Goal: Browse casually

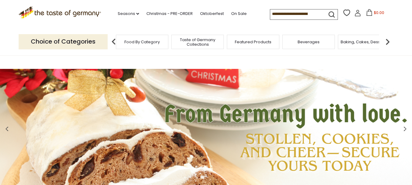
click at [137, 42] on span "Food By Category" at bounding box center [141, 42] width 35 height 5
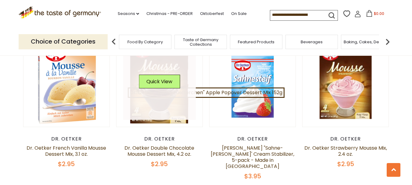
scroll to position [548, 0]
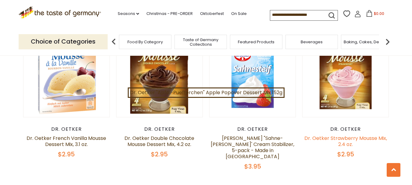
click at [348, 140] on link "Dr. Oetker Strawberry Mousse Mix, 2.4 oz." at bounding box center [345, 141] width 83 height 13
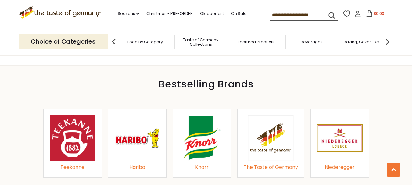
scroll to position [670, 0]
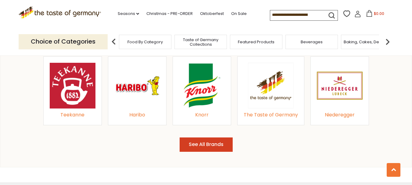
click at [310, 42] on span "Beverages" at bounding box center [311, 42] width 22 height 5
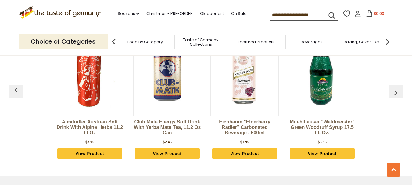
scroll to position [1432, 0]
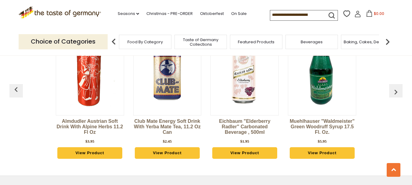
click at [385, 41] on img at bounding box center [387, 42] width 12 height 12
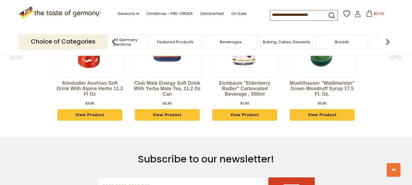
scroll to position [1402, 0]
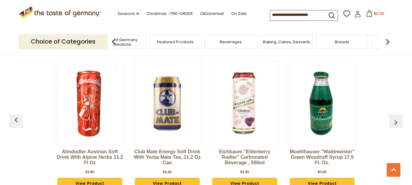
click at [346, 45] on div "Breads" at bounding box center [341, 42] width 52 height 14
click at [343, 42] on span "Breads" at bounding box center [342, 42] width 14 height 5
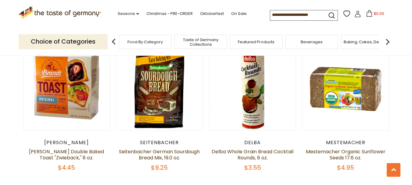
scroll to position [1402, 0]
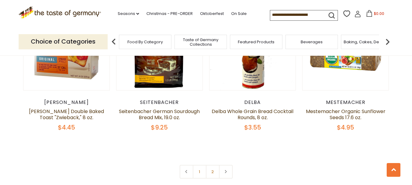
click at [365, 43] on span "Baking, Cakes, Desserts" at bounding box center [366, 42] width 47 height 5
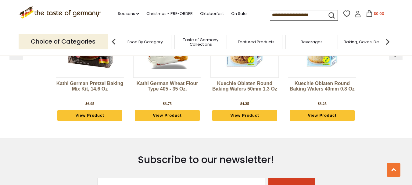
scroll to position [1706, 0]
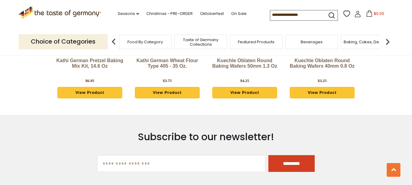
click at [388, 40] on img at bounding box center [387, 42] width 12 height 12
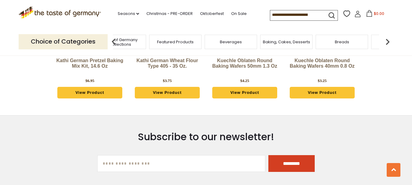
click at [388, 40] on img at bounding box center [387, 42] width 12 height 12
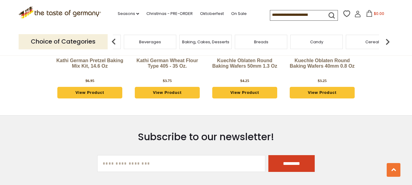
click at [375, 41] on span "Cereal" at bounding box center [372, 42] width 14 height 5
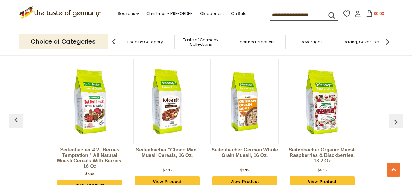
scroll to position [1035, 0]
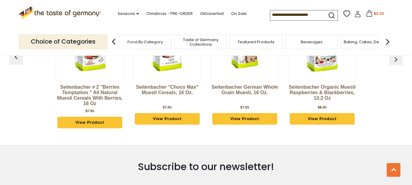
click at [388, 42] on img at bounding box center [387, 42] width 12 height 12
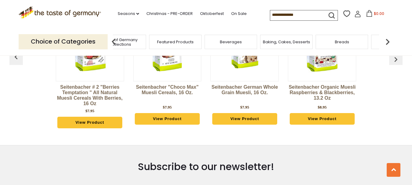
click at [386, 40] on img at bounding box center [387, 42] width 12 height 12
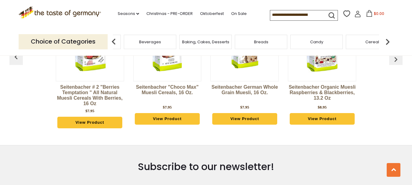
click at [386, 40] on img at bounding box center [387, 42] width 12 height 12
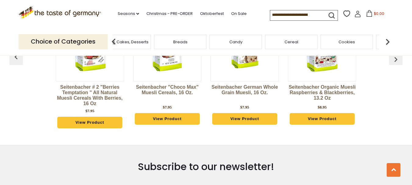
click at [386, 40] on img at bounding box center [387, 42] width 12 height 12
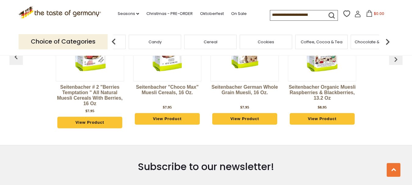
click at [386, 40] on img at bounding box center [387, 42] width 12 height 12
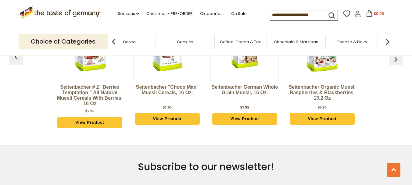
click at [386, 40] on img at bounding box center [387, 42] width 12 height 12
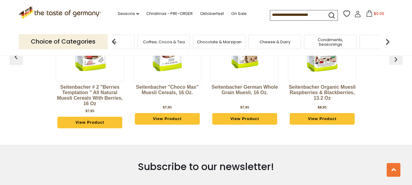
click at [290, 44] on div "Cheese & Dairy" at bounding box center [274, 42] width 52 height 14
click at [276, 42] on span "Cheese & Dairy" at bounding box center [274, 42] width 31 height 5
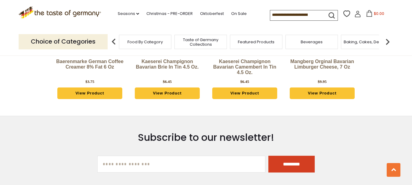
scroll to position [1066, 0]
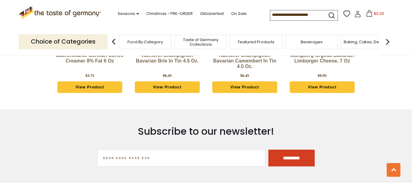
click at [388, 38] on img at bounding box center [387, 42] width 12 height 12
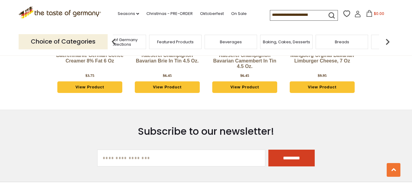
click at [388, 38] on img at bounding box center [387, 42] width 12 height 12
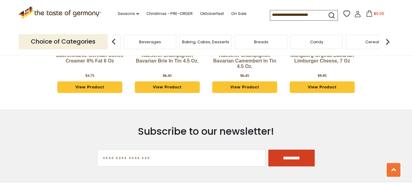
click at [388, 38] on img at bounding box center [387, 42] width 12 height 12
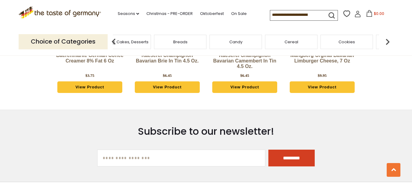
click at [388, 38] on img at bounding box center [387, 42] width 12 height 12
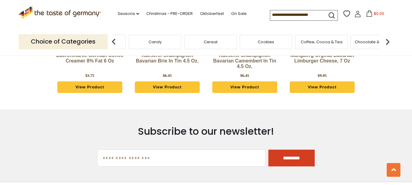
click at [388, 38] on img at bounding box center [387, 42] width 12 height 12
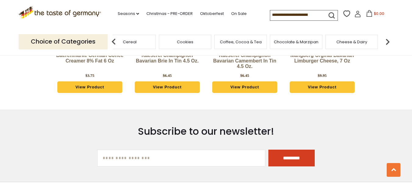
click at [388, 38] on img at bounding box center [387, 42] width 12 height 12
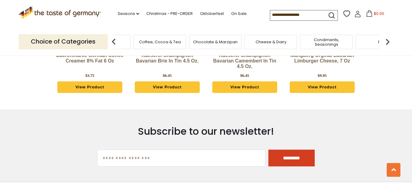
click at [388, 38] on img at bounding box center [387, 42] width 12 height 12
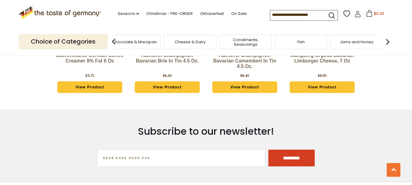
click at [388, 38] on img at bounding box center [387, 42] width 12 height 12
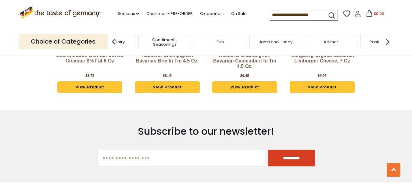
click at [388, 38] on img at bounding box center [387, 42] width 12 height 12
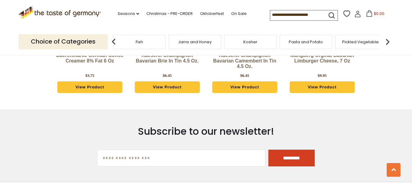
click at [388, 38] on img at bounding box center [387, 42] width 12 height 12
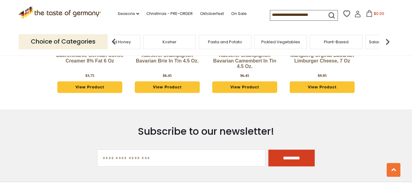
click at [388, 38] on img at bounding box center [387, 42] width 12 height 12
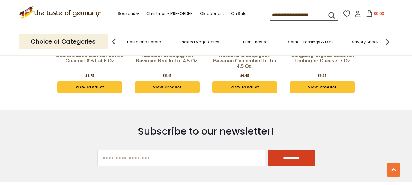
click at [388, 38] on img at bounding box center [387, 42] width 12 height 12
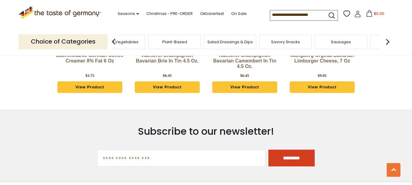
click at [346, 44] on span "Sausages" at bounding box center [341, 42] width 20 height 5
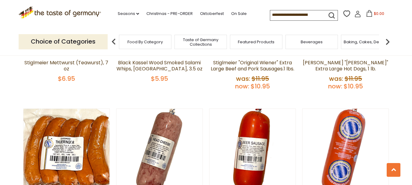
scroll to position [1066, 0]
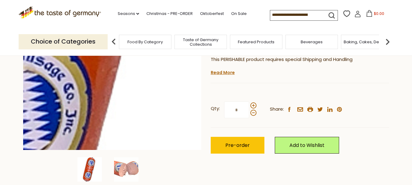
scroll to position [122, 0]
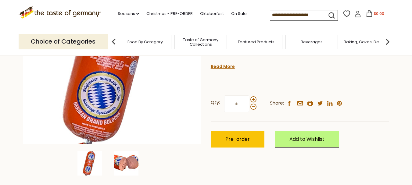
click at [130, 161] on img at bounding box center [126, 163] width 24 height 24
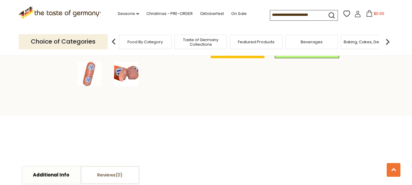
scroll to position [213, 0]
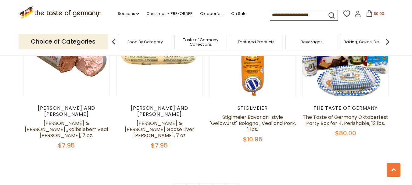
scroll to position [1523, 0]
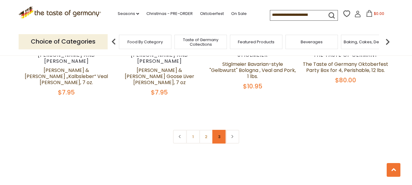
click at [221, 130] on link "3" at bounding box center [219, 137] width 14 height 14
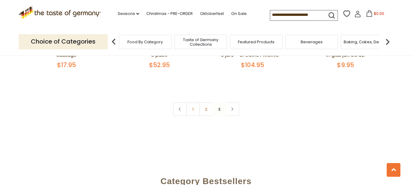
scroll to position [472, 0]
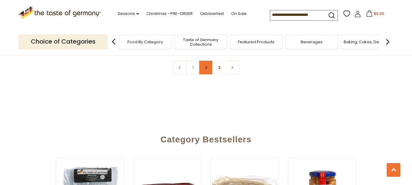
click at [207, 69] on link "2" at bounding box center [206, 68] width 14 height 14
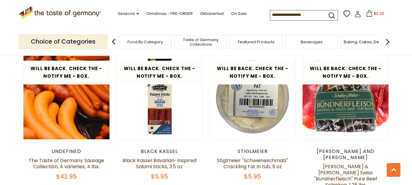
scroll to position [1082, 0]
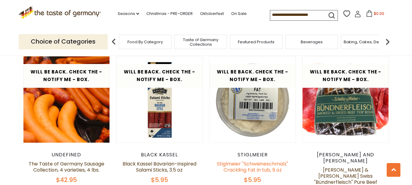
click at [261, 160] on link "Stiglmeier "Schweineschmalz" Crackling Fat in tub, 9 oz" at bounding box center [252, 166] width 71 height 13
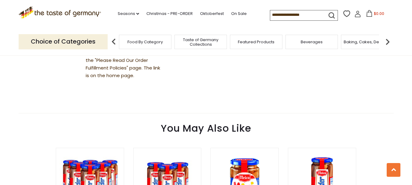
scroll to position [396, 0]
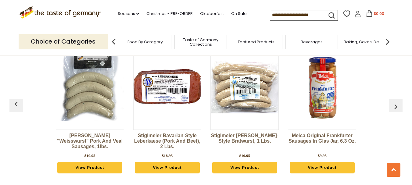
scroll to position [1630, 0]
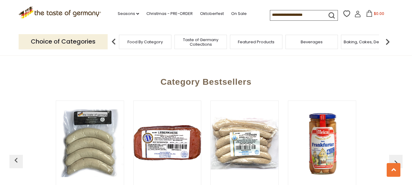
click at [388, 41] on img at bounding box center [387, 42] width 12 height 12
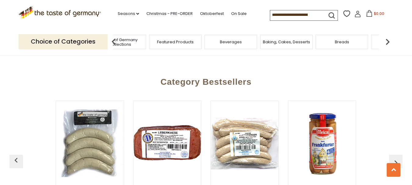
click at [388, 41] on img at bounding box center [387, 42] width 12 height 12
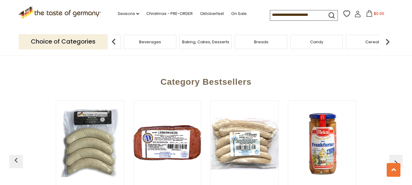
click at [388, 41] on img at bounding box center [387, 42] width 12 height 12
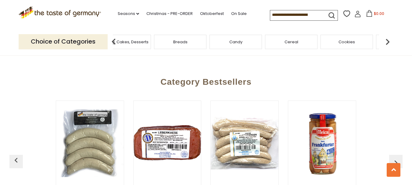
click at [388, 41] on img at bounding box center [387, 42] width 12 height 12
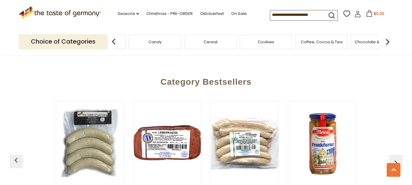
click at [388, 41] on img at bounding box center [387, 42] width 12 height 12
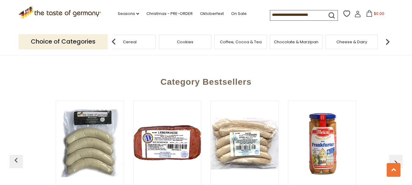
click at [388, 41] on img at bounding box center [387, 42] width 12 height 12
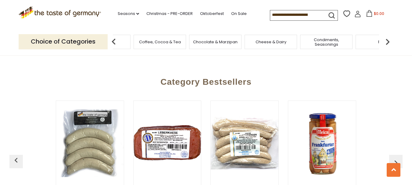
click at [388, 41] on img at bounding box center [387, 42] width 12 height 12
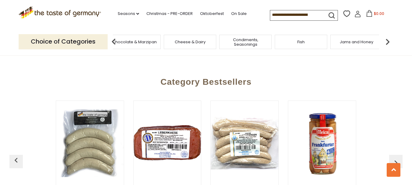
click at [388, 41] on img at bounding box center [387, 42] width 12 height 12
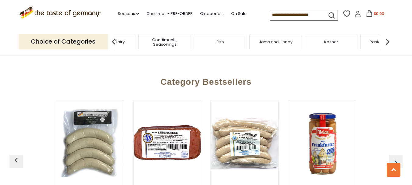
click at [388, 41] on img at bounding box center [387, 42] width 12 height 12
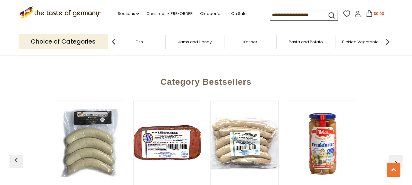
click at [388, 41] on img at bounding box center [387, 42] width 12 height 12
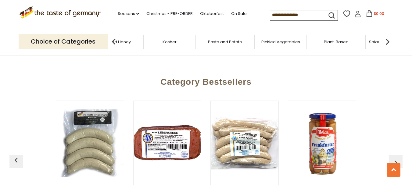
click at [388, 41] on img at bounding box center [387, 42] width 12 height 12
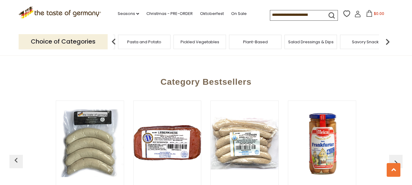
click at [388, 41] on img at bounding box center [387, 42] width 12 height 12
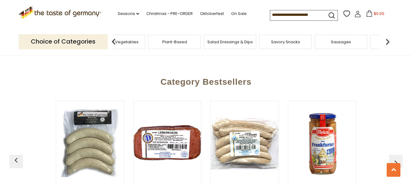
click at [388, 41] on img at bounding box center [387, 42] width 12 height 12
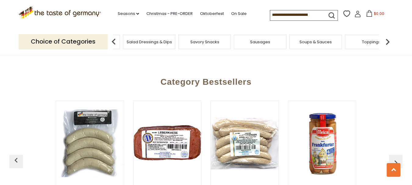
click at [388, 41] on img at bounding box center [387, 42] width 12 height 12
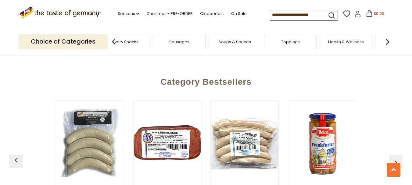
click at [388, 41] on img at bounding box center [387, 42] width 12 height 12
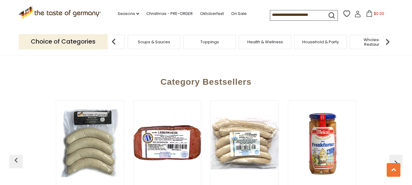
click at [388, 41] on img at bounding box center [387, 42] width 12 height 12
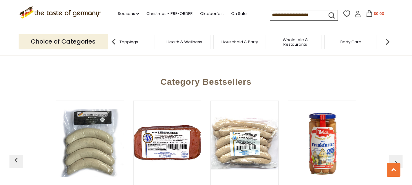
click at [361, 41] on div "Body Care" at bounding box center [350, 42] width 52 height 14
click at [350, 46] on div "Body Care" at bounding box center [338, 42] width 52 height 14
click at [341, 41] on span "Body Care" at bounding box center [338, 42] width 21 height 5
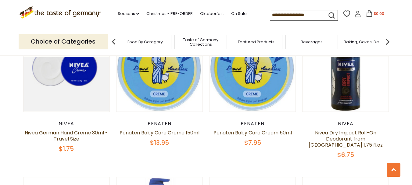
scroll to position [853, 0]
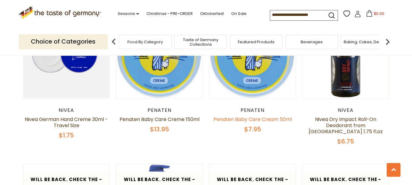
click at [264, 116] on link "Penaten Baby Care Cream 50ml" at bounding box center [252, 119] width 78 height 7
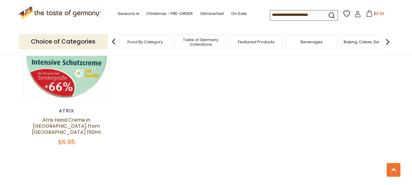
scroll to position [1006, 0]
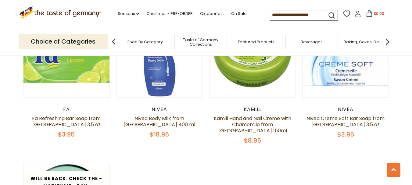
click at [388, 42] on img at bounding box center [387, 42] width 12 height 12
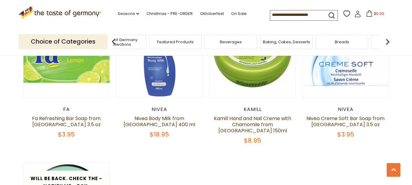
click at [387, 44] on img at bounding box center [387, 42] width 12 height 12
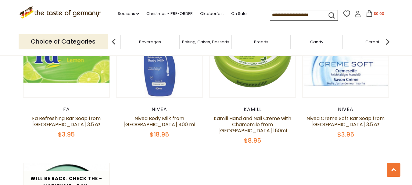
click at [387, 44] on img at bounding box center [387, 42] width 12 height 12
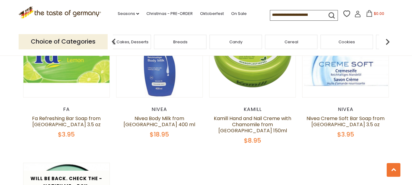
click at [387, 44] on img at bounding box center [387, 42] width 12 height 12
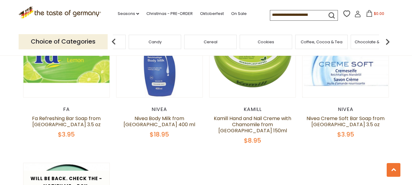
click at [387, 44] on img at bounding box center [387, 42] width 12 height 12
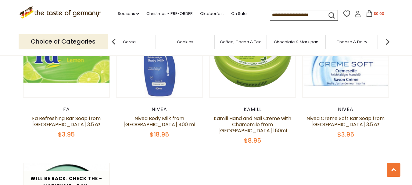
click at [387, 44] on img at bounding box center [387, 42] width 12 height 12
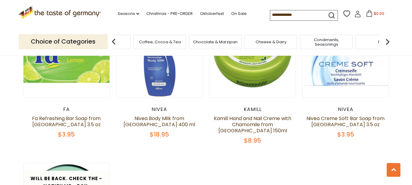
click at [387, 44] on img at bounding box center [387, 42] width 12 height 12
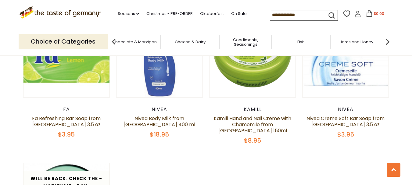
click at [387, 44] on img at bounding box center [387, 42] width 12 height 12
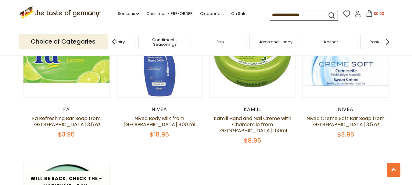
click at [387, 44] on img at bounding box center [387, 42] width 12 height 12
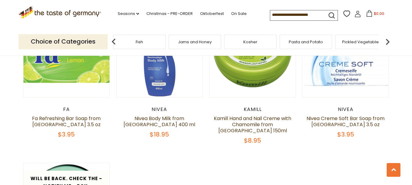
click at [387, 44] on img at bounding box center [387, 42] width 12 height 12
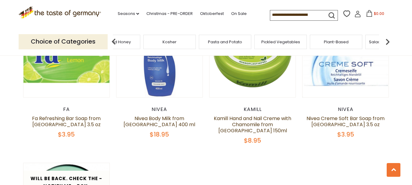
click at [387, 44] on img at bounding box center [387, 42] width 12 height 12
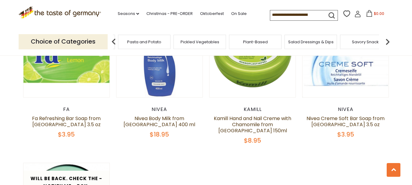
click at [387, 44] on img at bounding box center [387, 42] width 12 height 12
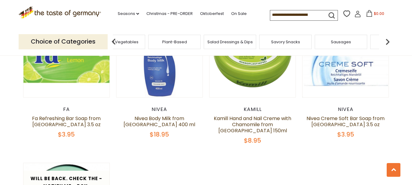
click at [387, 44] on img at bounding box center [387, 42] width 12 height 12
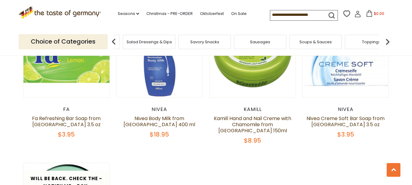
click at [387, 44] on img at bounding box center [387, 42] width 12 height 12
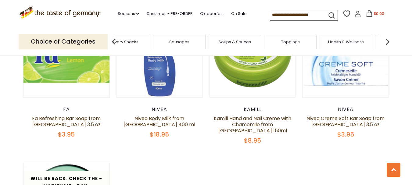
click at [387, 44] on img at bounding box center [387, 42] width 12 height 12
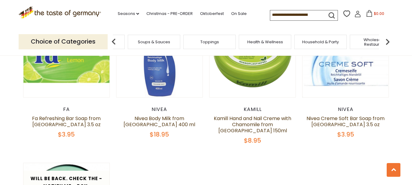
click at [387, 44] on img at bounding box center [387, 42] width 12 height 12
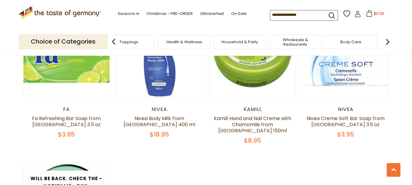
click at [387, 44] on img at bounding box center [387, 42] width 12 height 12
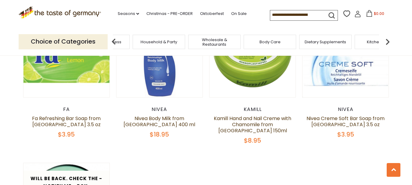
click at [387, 44] on img at bounding box center [387, 42] width 12 height 12
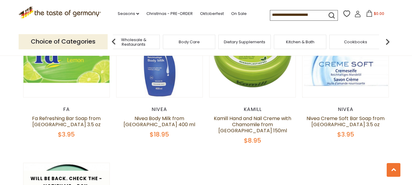
click at [386, 43] on img at bounding box center [387, 42] width 12 height 12
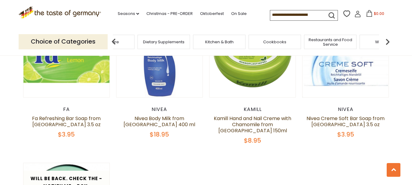
click at [386, 43] on img at bounding box center [387, 42] width 12 height 12
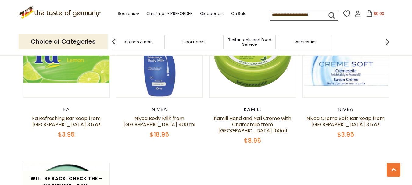
click at [136, 45] on div "Kitchen & Bath" at bounding box center [138, 42] width 52 height 14
click at [151, 43] on span "Kitchen & Bath" at bounding box center [138, 42] width 28 height 5
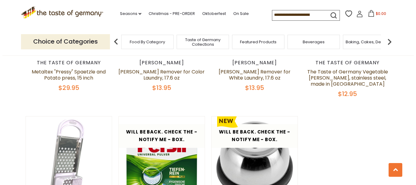
scroll to position [366, 0]
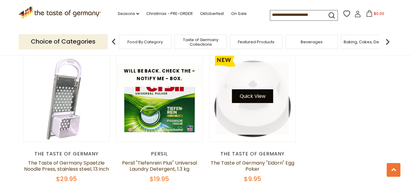
click at [246, 99] on button "Quick View" at bounding box center [252, 96] width 41 height 14
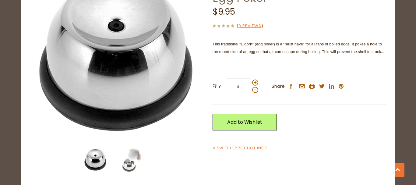
scroll to position [62, 0]
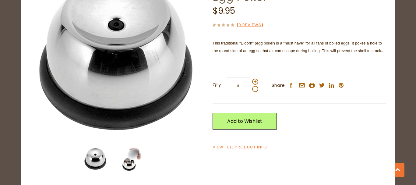
click at [132, 158] on img at bounding box center [131, 159] width 24 height 24
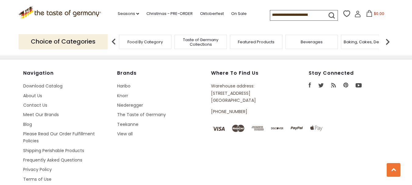
scroll to position [1006, 0]
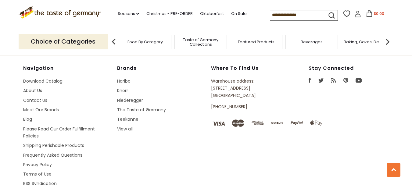
scroll to position [732, 0]
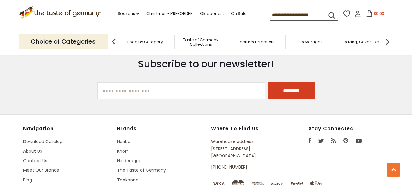
scroll to position [1493, 0]
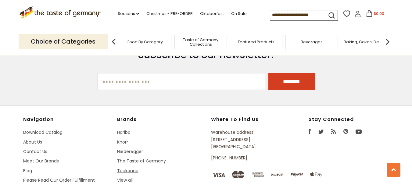
click at [131, 168] on link "Teekanne" at bounding box center [127, 171] width 21 height 6
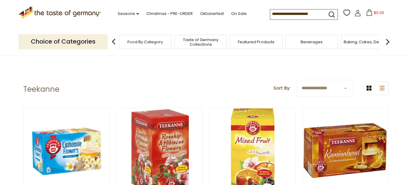
click at [385, 41] on img at bounding box center [387, 42] width 12 height 12
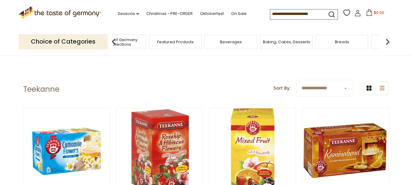
click at [385, 41] on img at bounding box center [387, 42] width 12 height 12
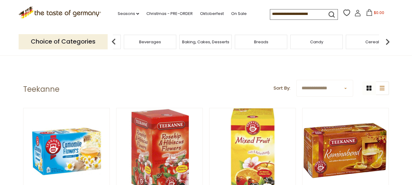
click at [385, 41] on img at bounding box center [387, 42] width 12 height 12
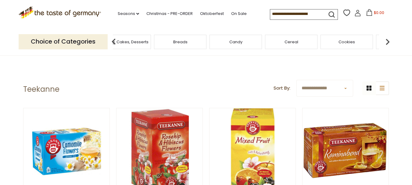
click at [385, 41] on img at bounding box center [387, 42] width 12 height 12
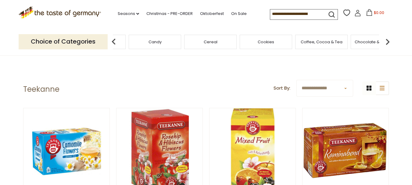
click at [385, 41] on img at bounding box center [387, 42] width 12 height 12
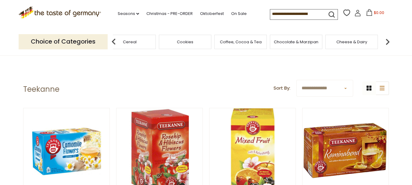
click at [385, 41] on img at bounding box center [387, 42] width 12 height 12
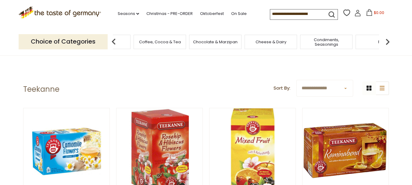
click at [385, 41] on img at bounding box center [387, 42] width 12 height 12
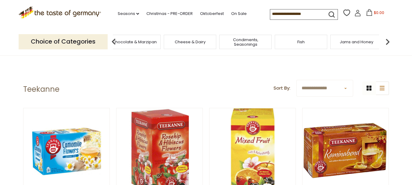
click at [385, 41] on img at bounding box center [387, 42] width 12 height 12
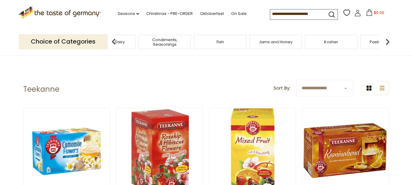
click at [385, 41] on img at bounding box center [387, 42] width 12 height 12
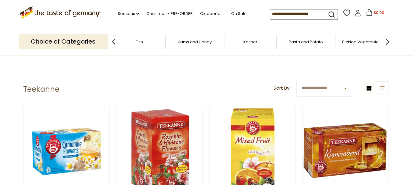
click at [385, 41] on img at bounding box center [387, 42] width 12 height 12
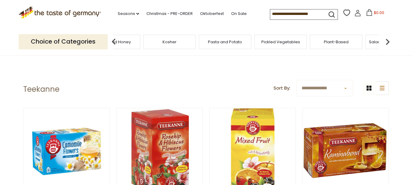
click at [385, 41] on img at bounding box center [387, 42] width 12 height 12
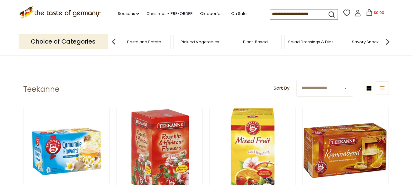
click at [385, 41] on img at bounding box center [387, 42] width 12 height 12
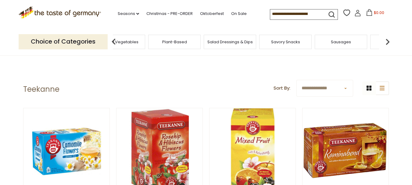
click at [385, 41] on img at bounding box center [387, 42] width 12 height 12
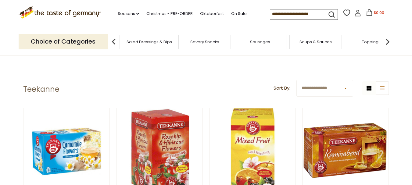
click at [204, 44] on span "Savory Snacks" at bounding box center [204, 42] width 29 height 5
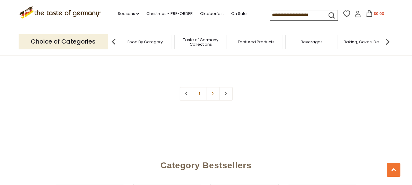
scroll to position [1614, 0]
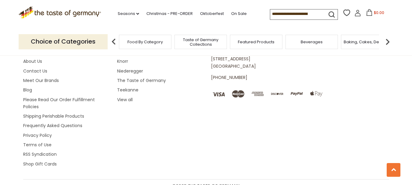
scroll to position [1066, 0]
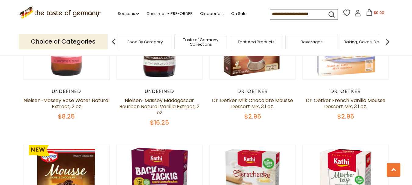
scroll to position [1864, 0]
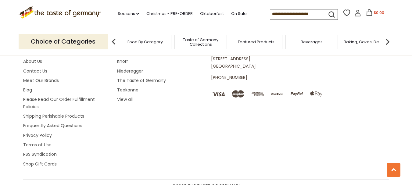
scroll to position [1402, 0]
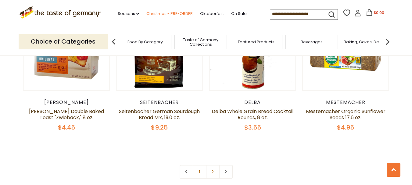
click at [172, 12] on link "Christmas - PRE-ORDER" at bounding box center [169, 13] width 46 height 7
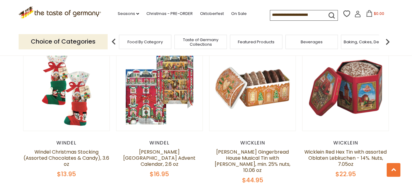
scroll to position [1700, 0]
